Goal: Check status: Check status

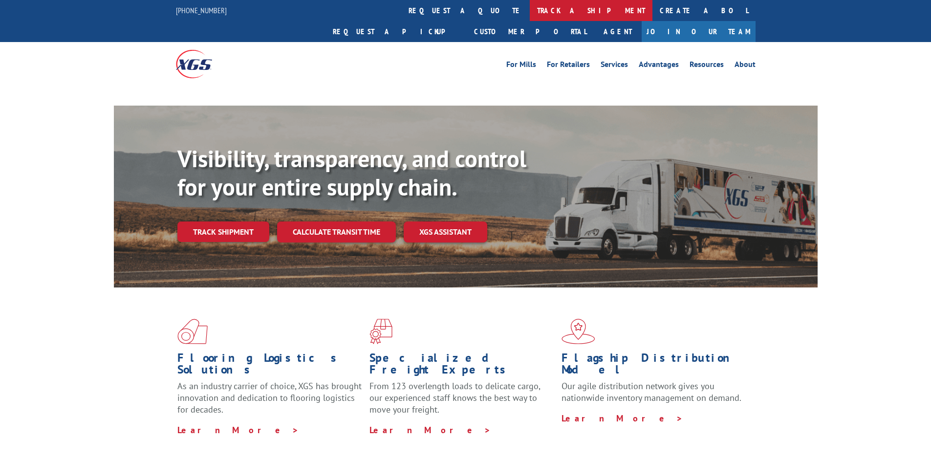
click at [530, 12] on link "track a shipment" at bounding box center [591, 10] width 123 height 21
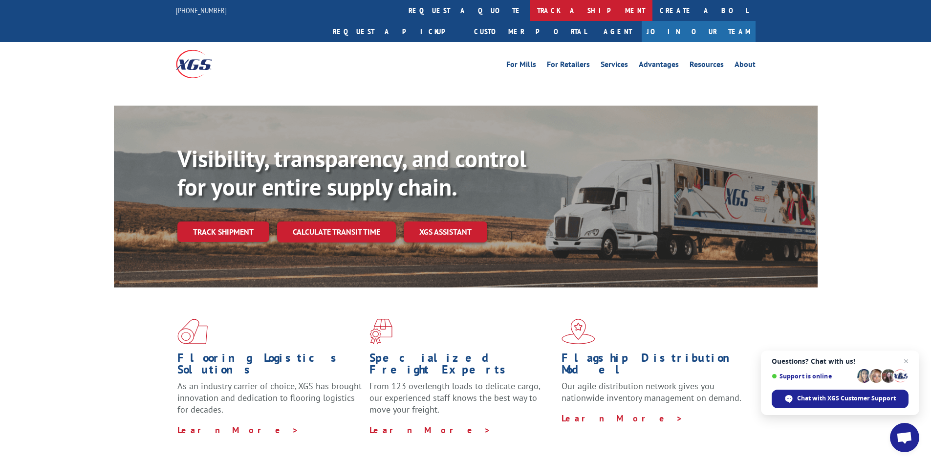
click at [530, 9] on link "track a shipment" at bounding box center [591, 10] width 123 height 21
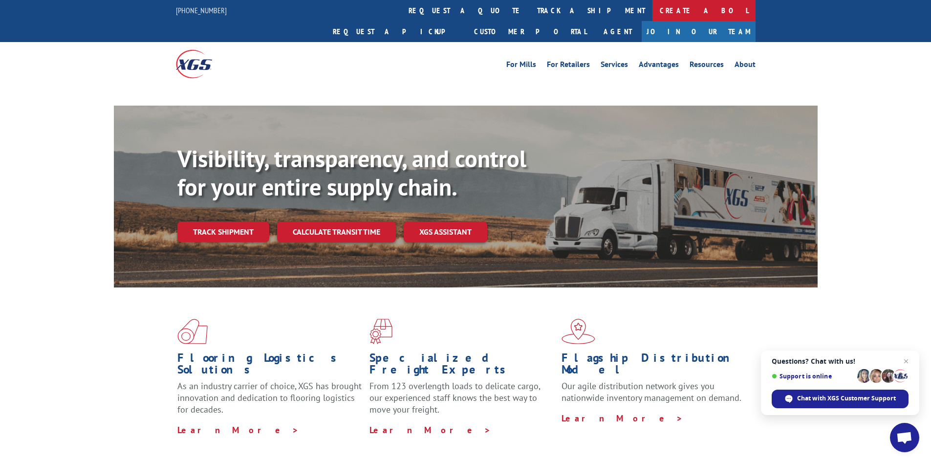
click at [653, 8] on link "Create a BOL" at bounding box center [704, 10] width 103 height 21
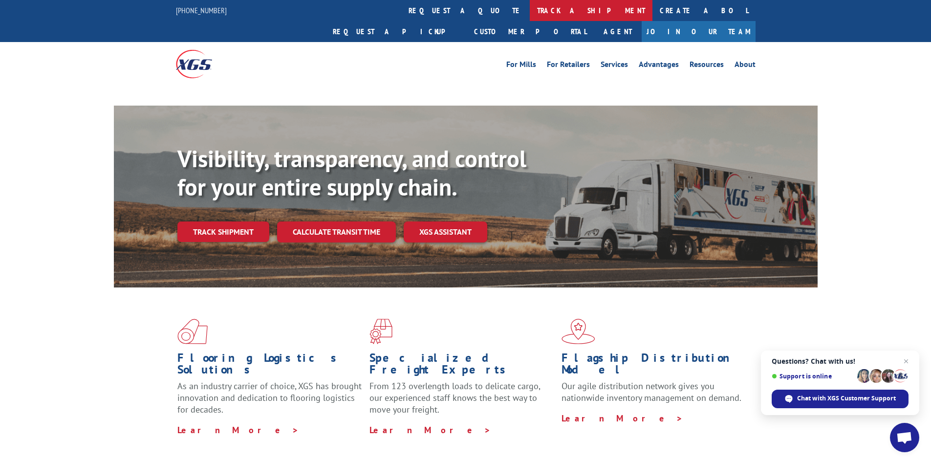
click at [530, 10] on link "track a shipment" at bounding box center [591, 10] width 123 height 21
click at [530, 12] on link "track a shipment" at bounding box center [591, 10] width 123 height 21
click at [530, 7] on link "track a shipment" at bounding box center [591, 10] width 123 height 21
click at [530, 13] on link "track a shipment" at bounding box center [591, 10] width 123 height 21
click at [530, 8] on link "track a shipment" at bounding box center [591, 10] width 123 height 21
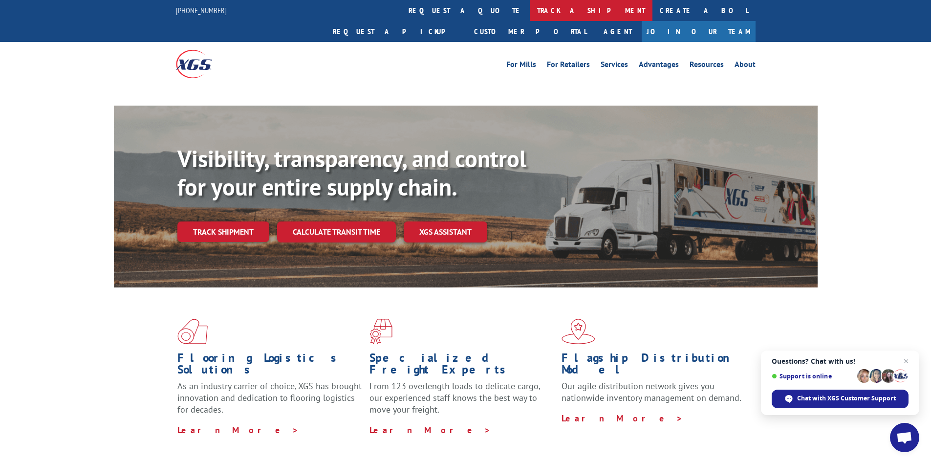
click at [530, 8] on link "track a shipment" at bounding box center [591, 10] width 123 height 21
